Goal: Information Seeking & Learning: Learn about a topic

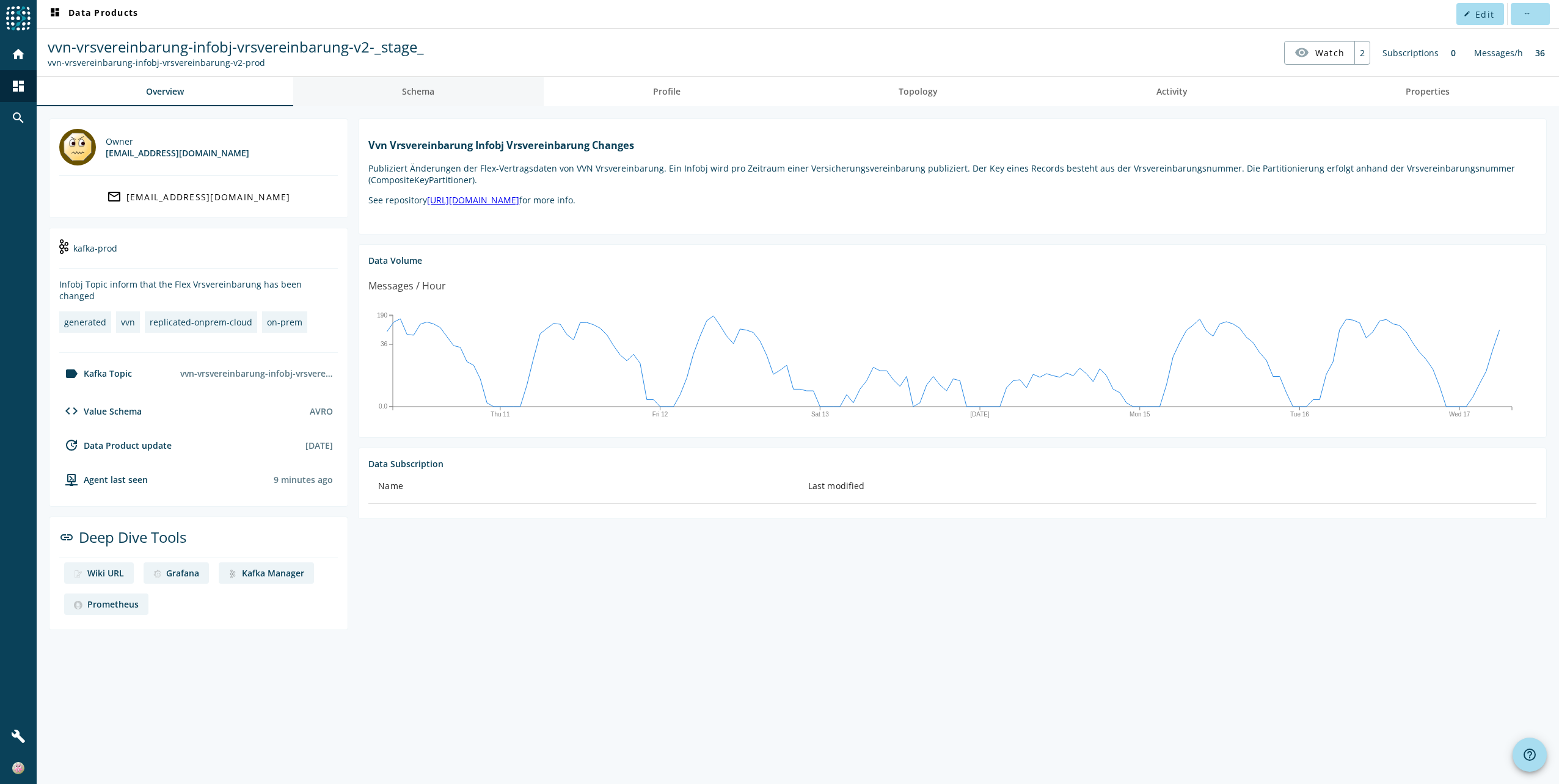
click at [425, 92] on span "Schema" at bounding box center [418, 92] width 33 height 9
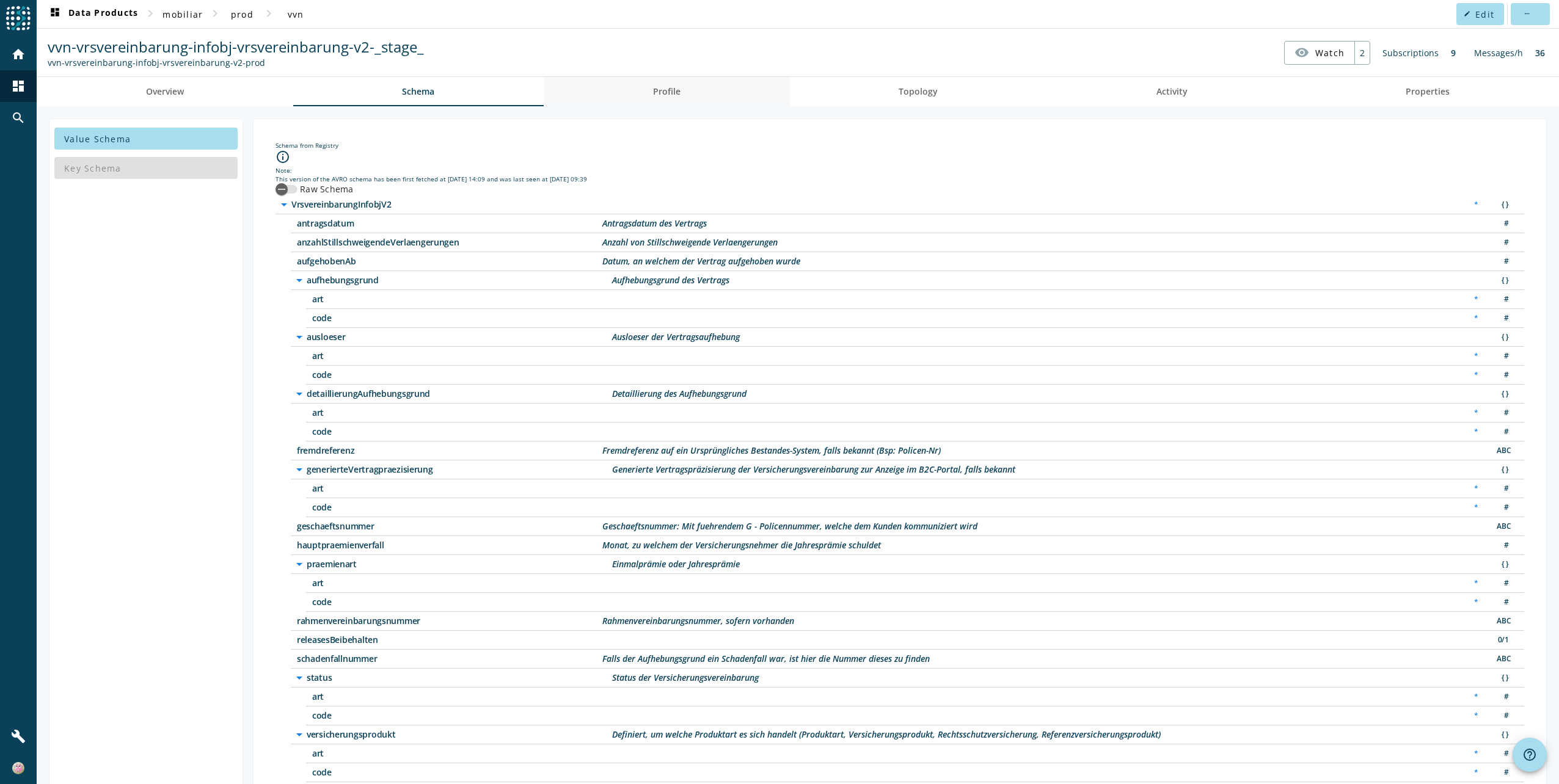
click at [683, 90] on link "Profile" at bounding box center [666, 92] width 246 height 29
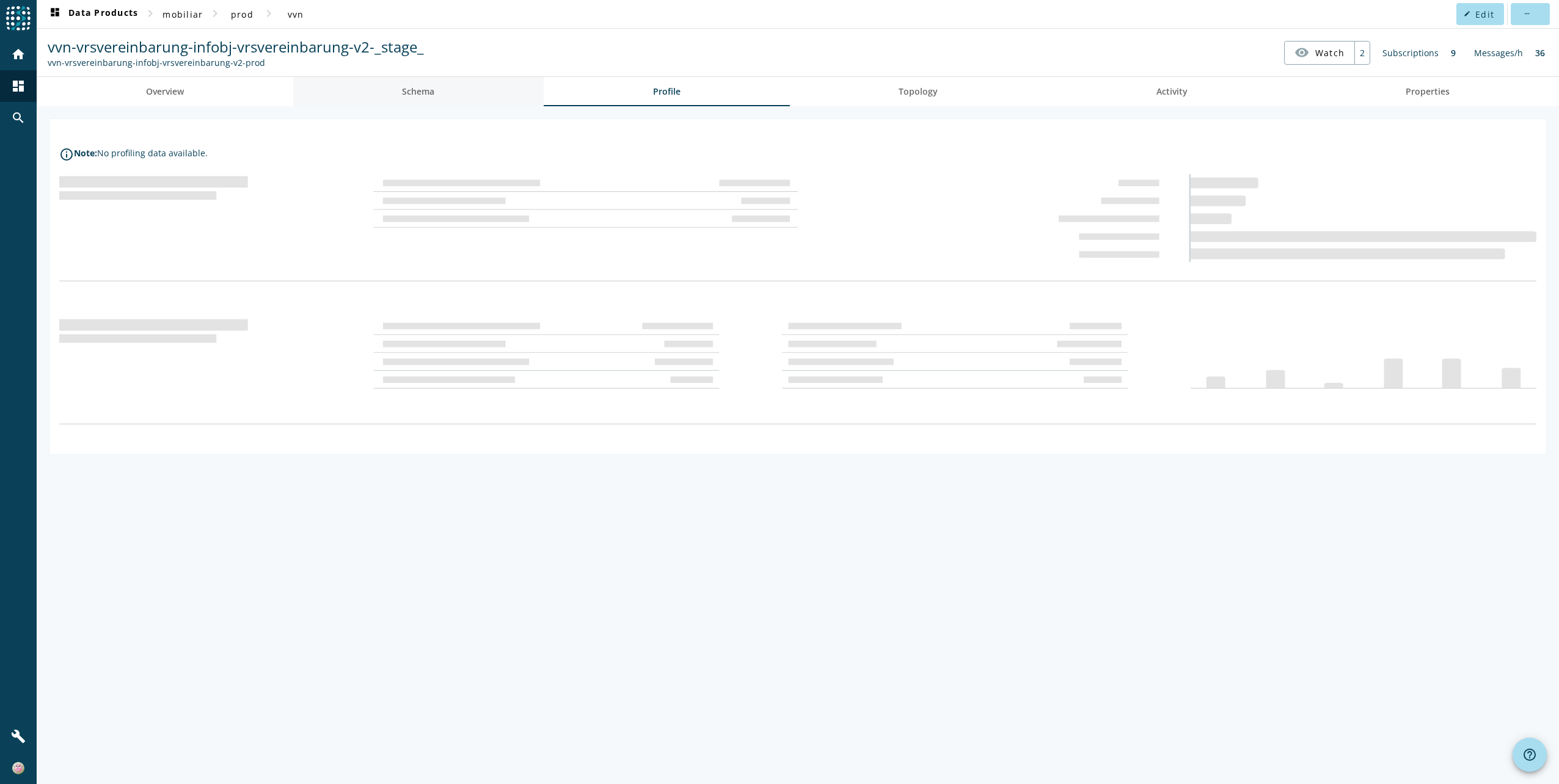
click at [419, 92] on span "Schema" at bounding box center [418, 92] width 33 height 9
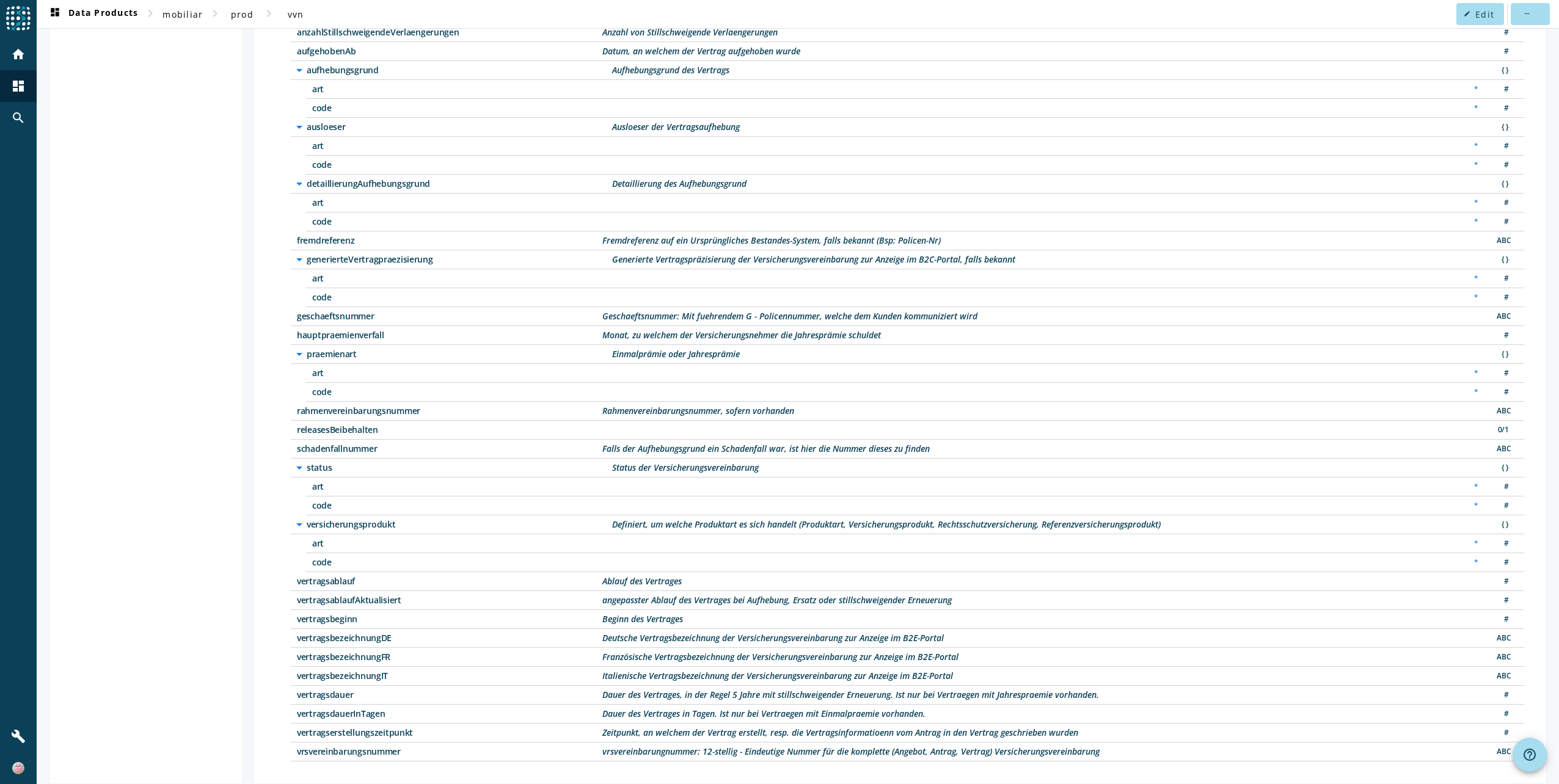
scroll to position [212, 0]
drag, startPoint x: 401, startPoint y: 516, endPoint x: 306, endPoint y: 515, distance: 95.0
click at [306, 519] on span "versicherungsprodukt" at bounding box center [459, 523] width 305 height 9
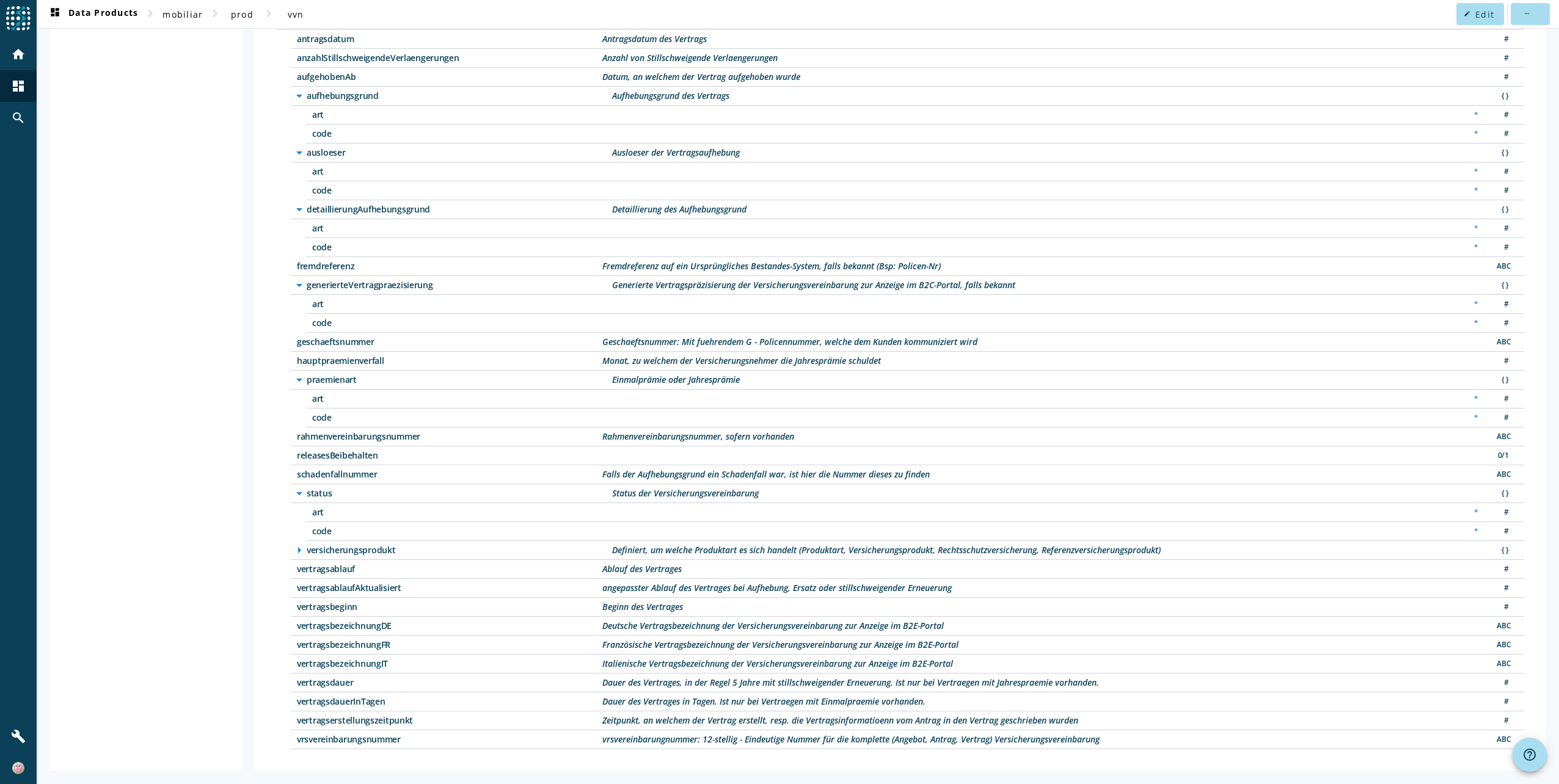
scroll to position [174, 0]
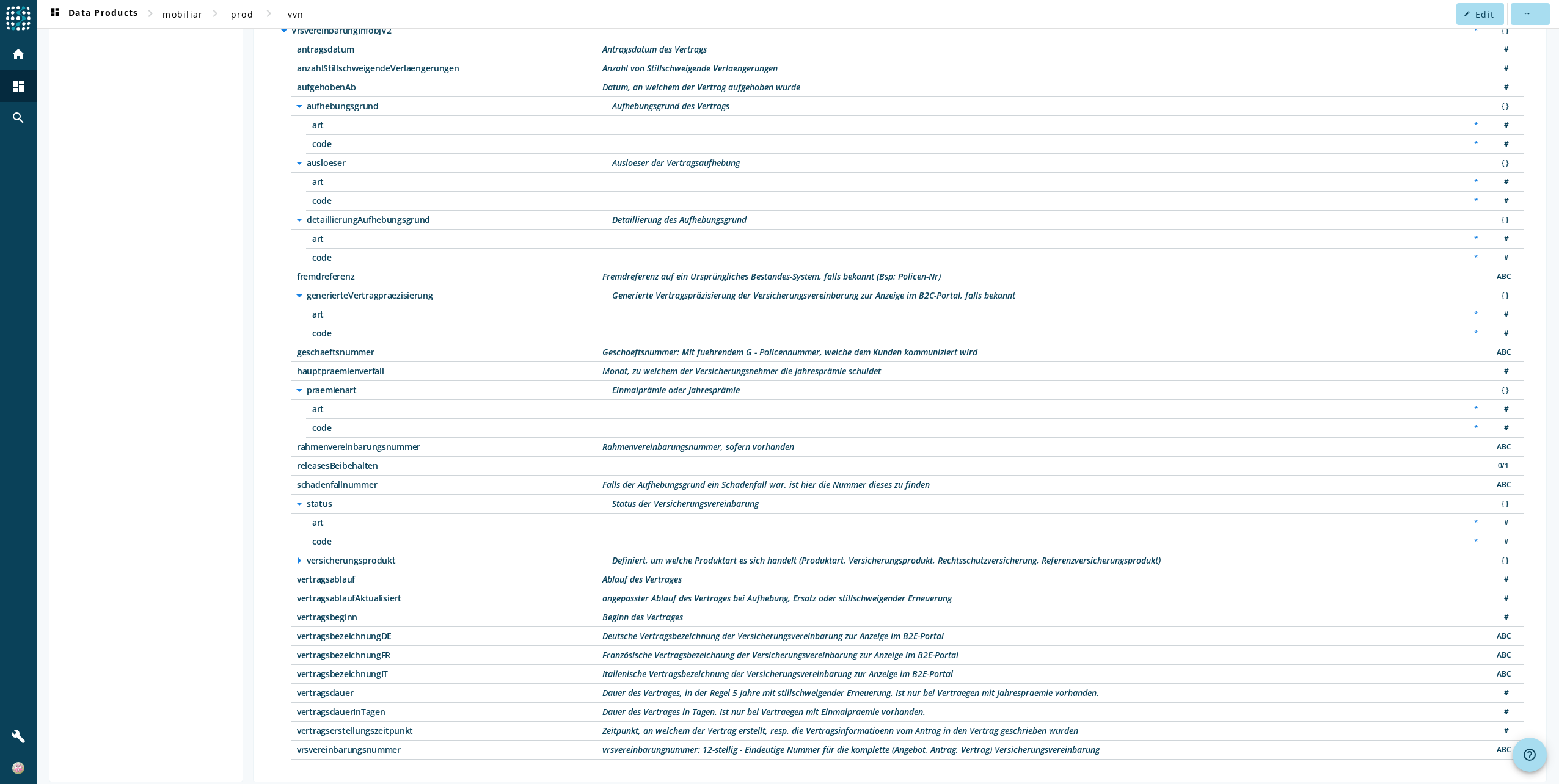
copy span "versicherungsprodukt"
drag, startPoint x: 612, startPoint y: 554, endPoint x: 1176, endPoint y: 556, distance: 564.0
click at [1176, 556] on div "arrow_right versicherungsprodukt Definiert, um welche Produktart es sich handel…" at bounding box center [907, 560] width 1233 height 19
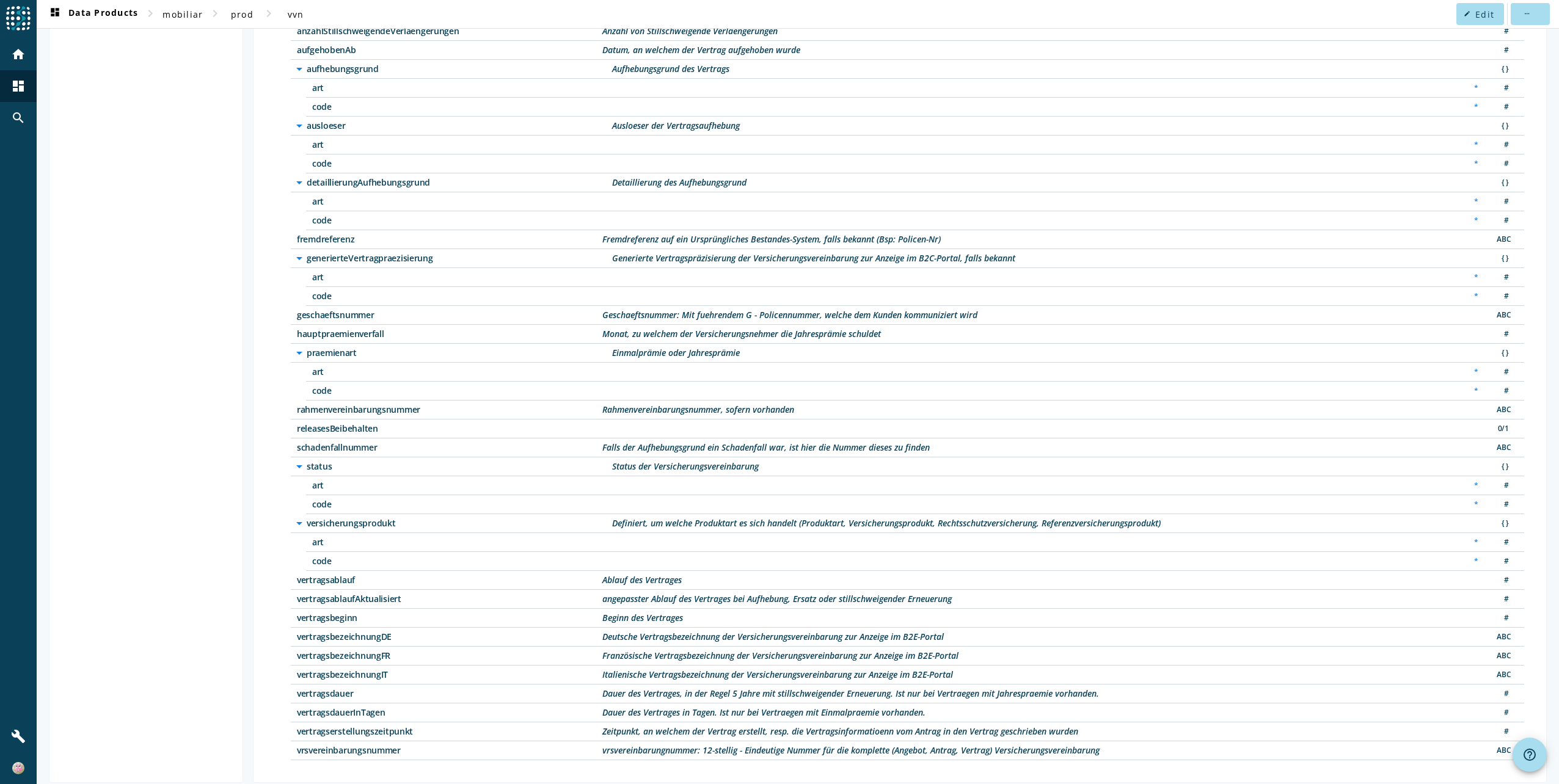
copy div "Definiert, um welche Produktart es sich handelt (Produktart, Versicherungsprodu…"
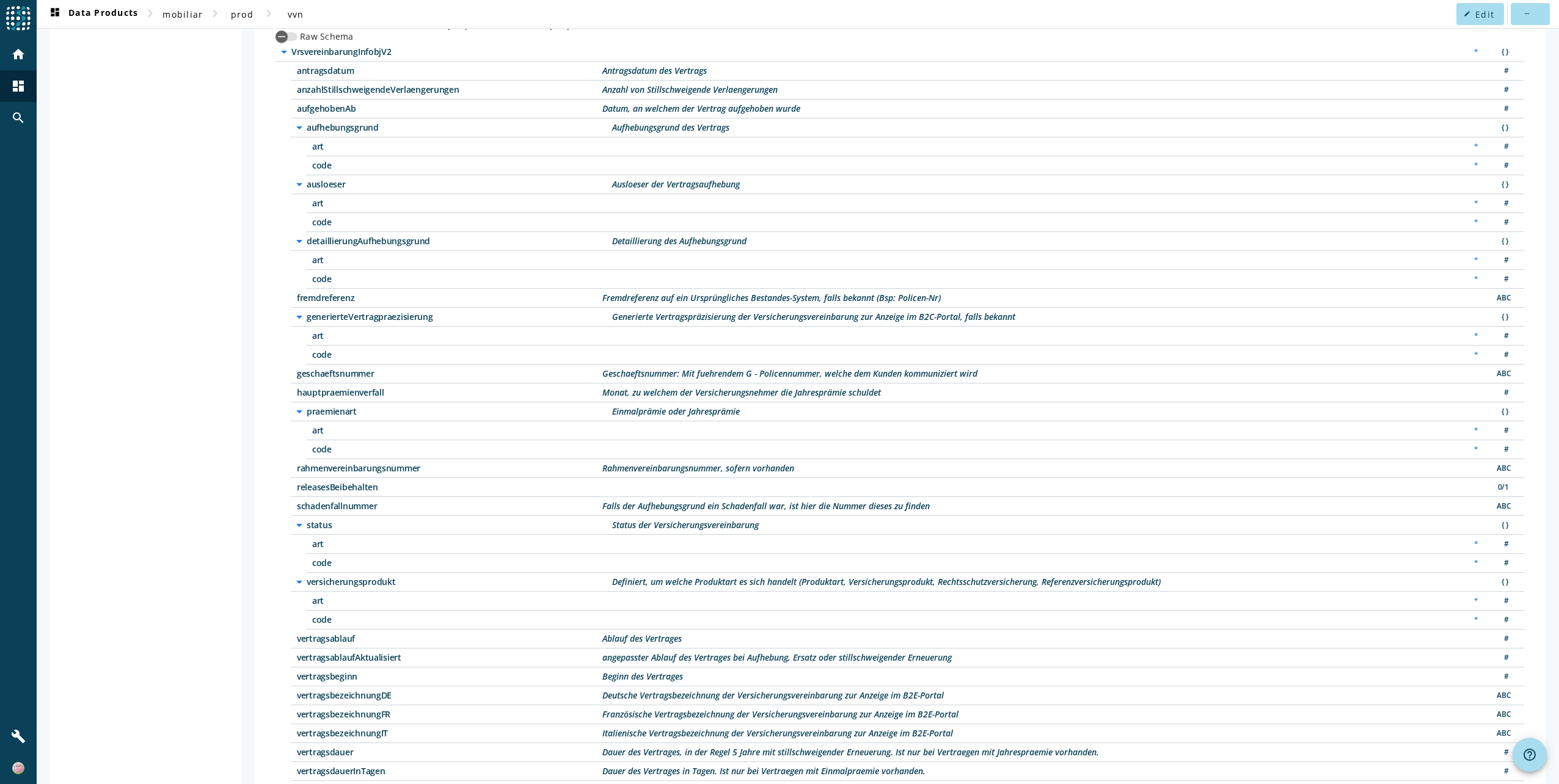
scroll to position [89, 0]
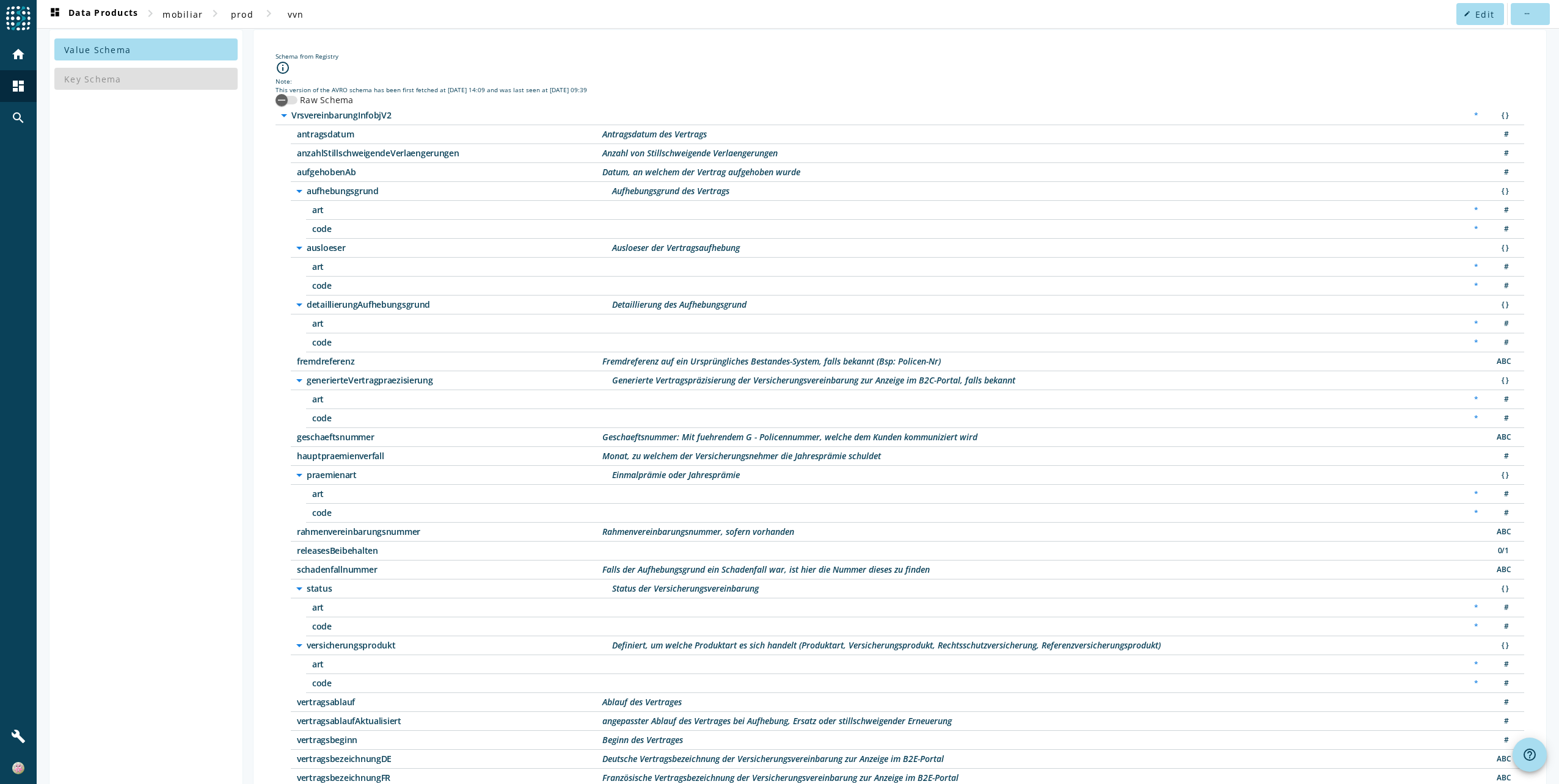
drag, startPoint x: 307, startPoint y: 376, endPoint x: 440, endPoint y: 375, distance: 133.0
click at [440, 376] on span "generierteVertragpraezisierung" at bounding box center [459, 380] width 305 height 9
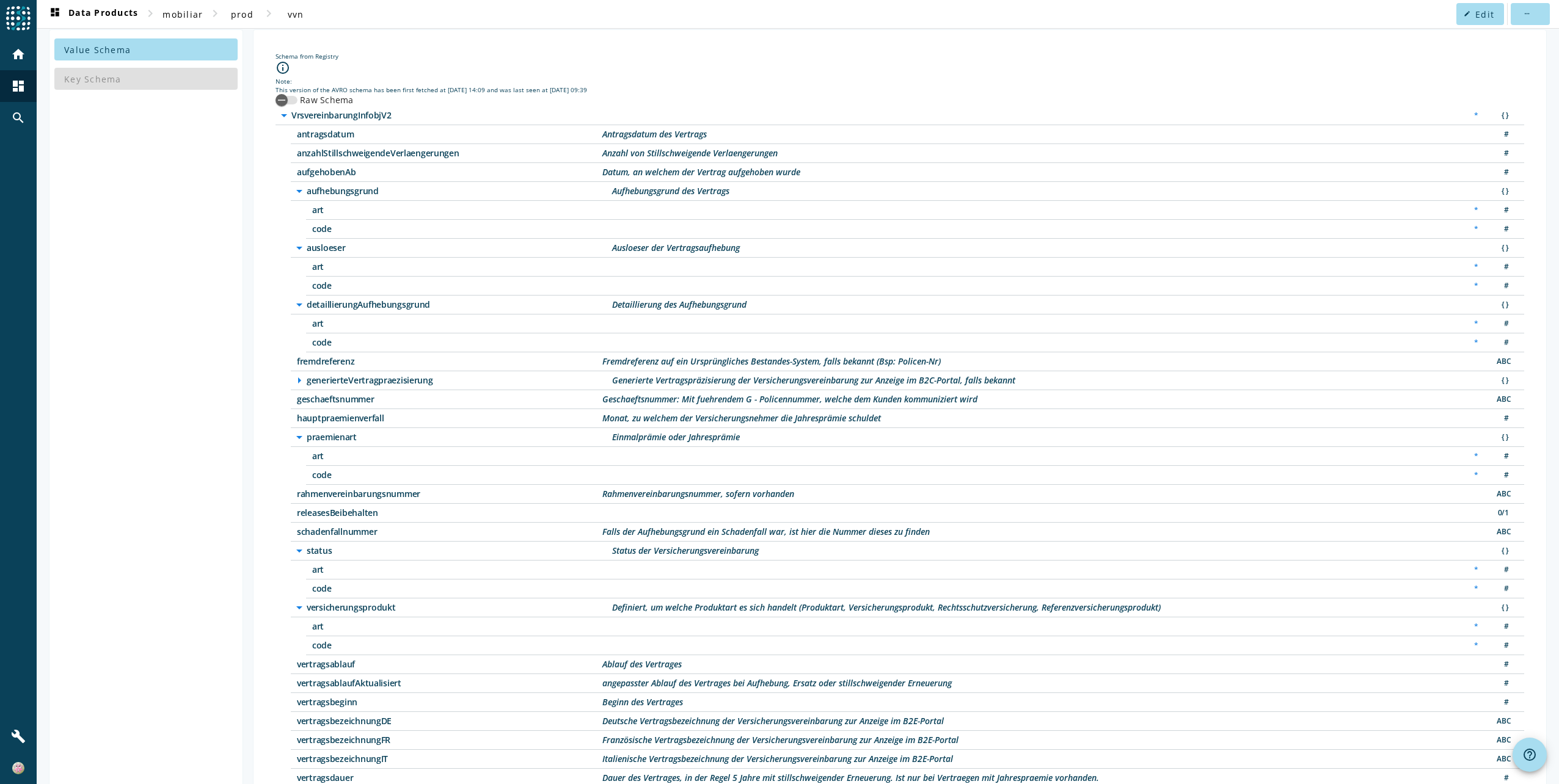
copy span "generierteVertragpraezisierung"
drag, startPoint x: 613, startPoint y: 375, endPoint x: 1022, endPoint y: 376, distance: 409.0
click at [1022, 376] on div "arrow_right generierteVertragpraezisierung Generierte Vertragspräzisierung der …" at bounding box center [907, 381] width 1233 height 19
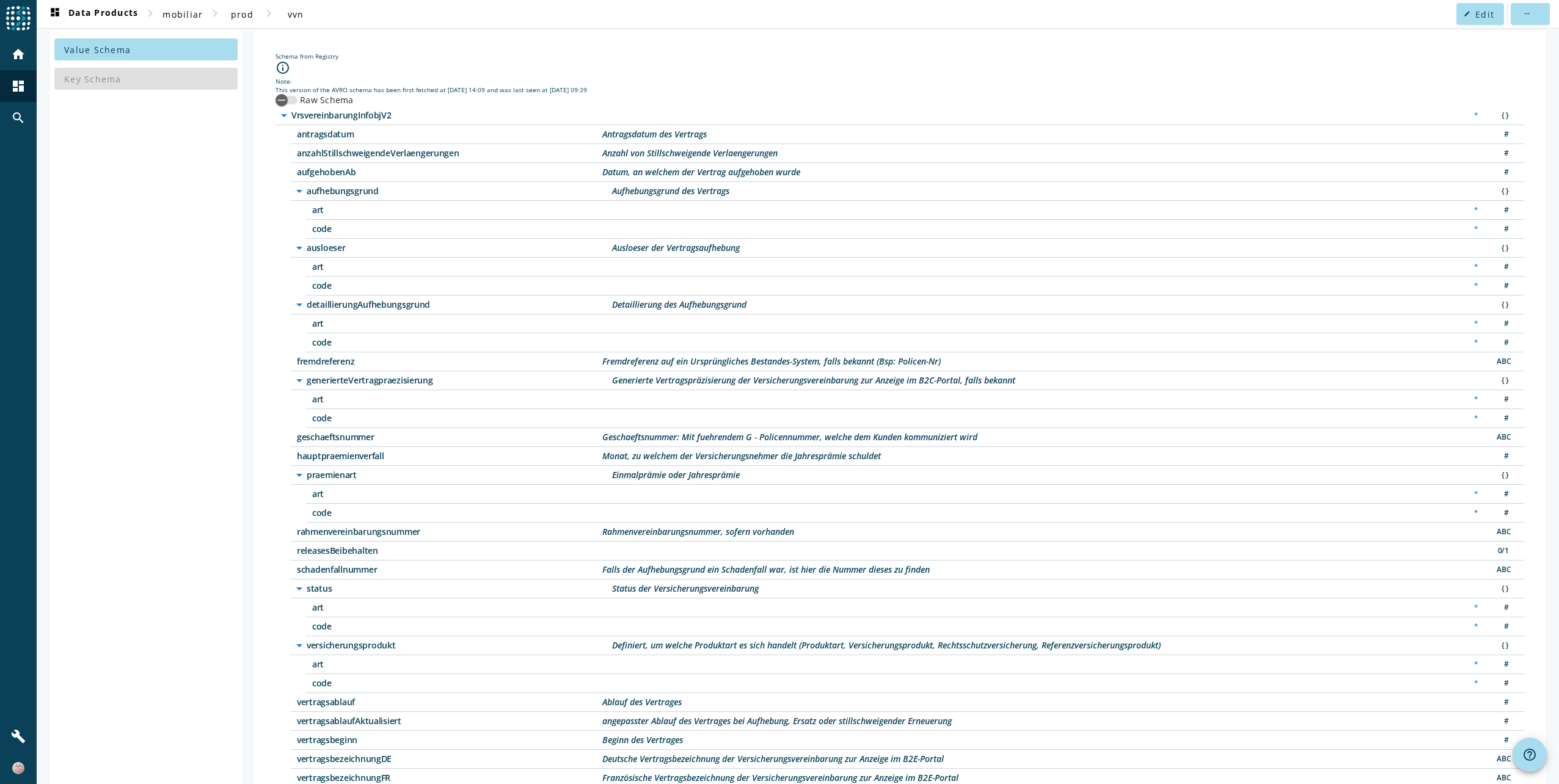
copy div "Generierte Vertragspräzisierung der Versicherungsvereinbarung zur Anzeige im B2…"
